Goal: Task Accomplishment & Management: Use online tool/utility

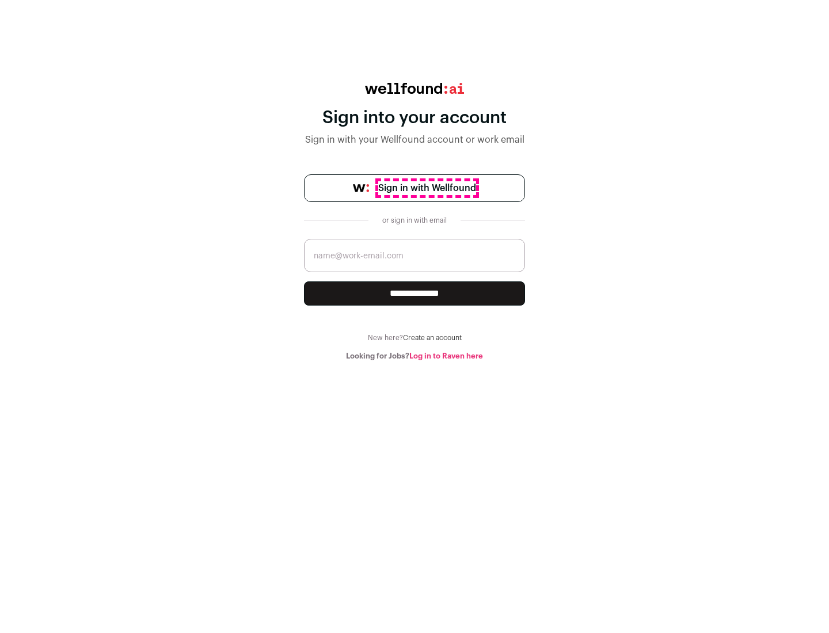
click at [427, 188] on span "Sign in with Wellfound" at bounding box center [427, 188] width 98 height 14
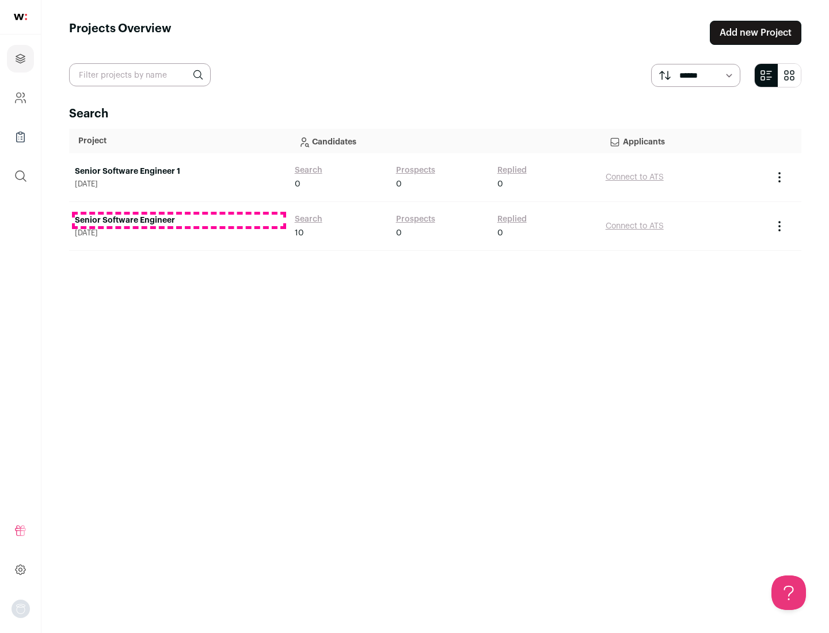
click at [179, 221] on link "Senior Software Engineer" at bounding box center [179, 221] width 208 height 12
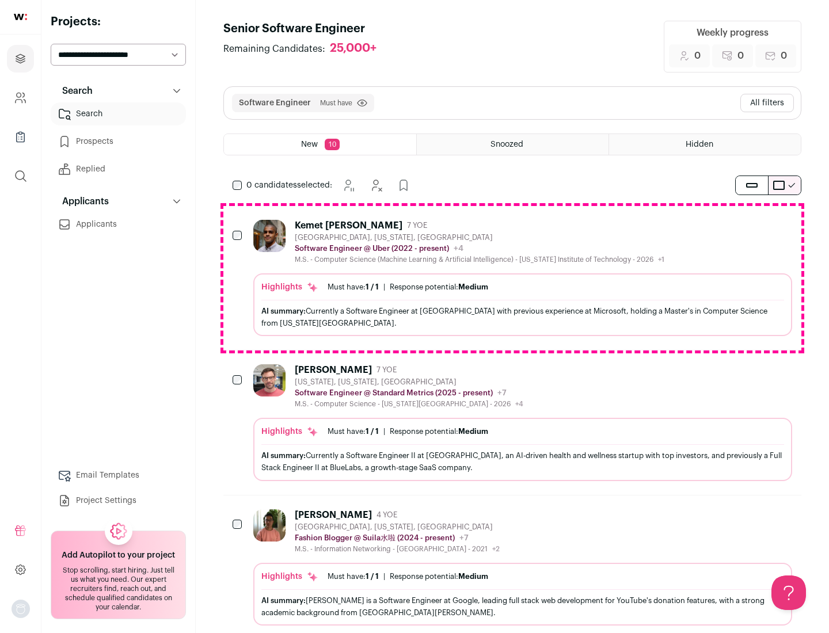
click at [512, 278] on div "Highlights Must have: 1 / 1 How many must haves have been fulfilled? | Response…" at bounding box center [522, 305] width 539 height 63
